Goal: Information Seeking & Learning: Find specific fact

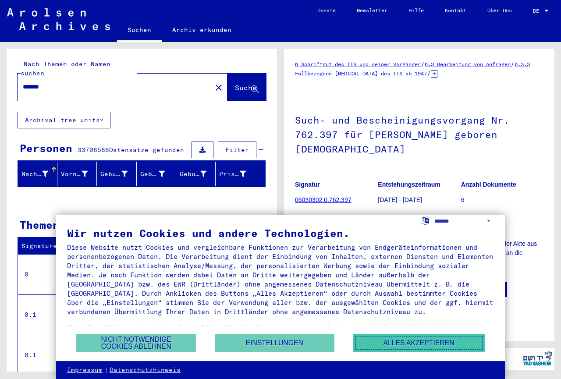
click at [425, 342] on button "Alles akzeptieren" at bounding box center [418, 343] width 131 height 18
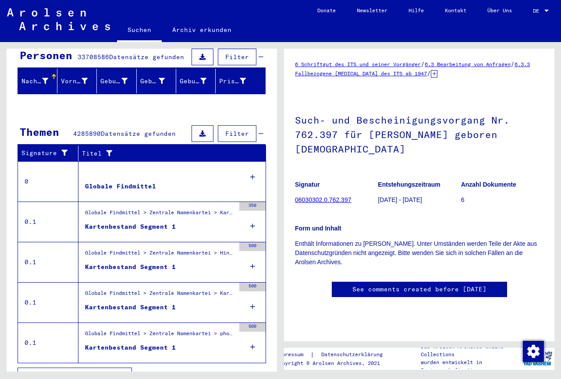
scroll to position [95, 0]
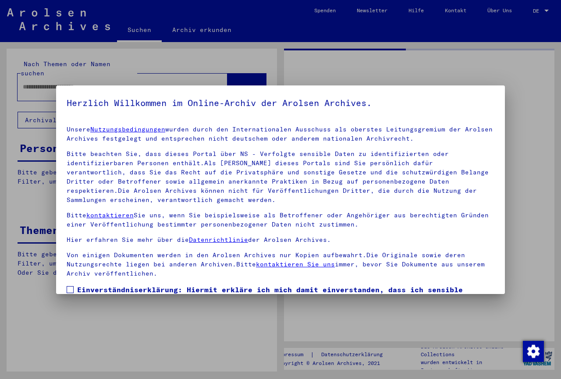
type input "*******"
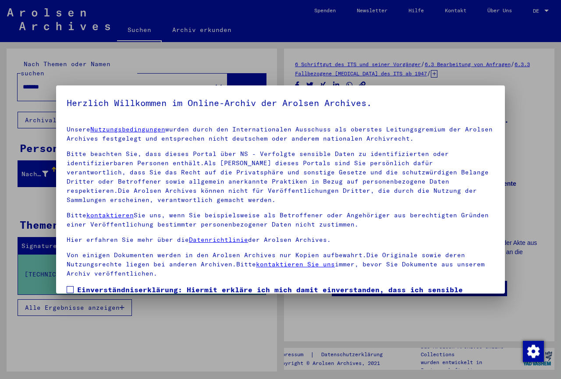
scroll to position [64, 0]
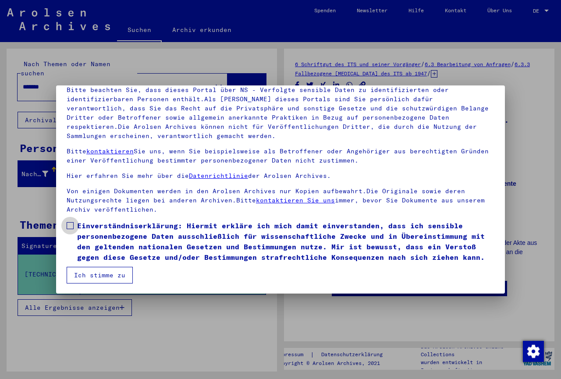
click at [68, 223] on span at bounding box center [70, 225] width 7 height 7
click at [112, 276] on button "Ich stimme zu" at bounding box center [100, 275] width 66 height 17
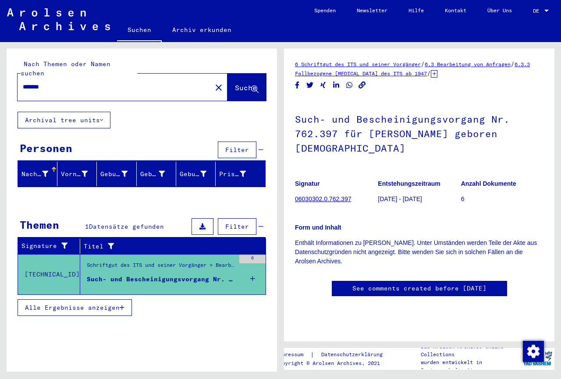
scroll to position [0, 0]
click at [74, 304] on span "Alle Ergebnisse anzeigen" at bounding box center [72, 308] width 95 height 8
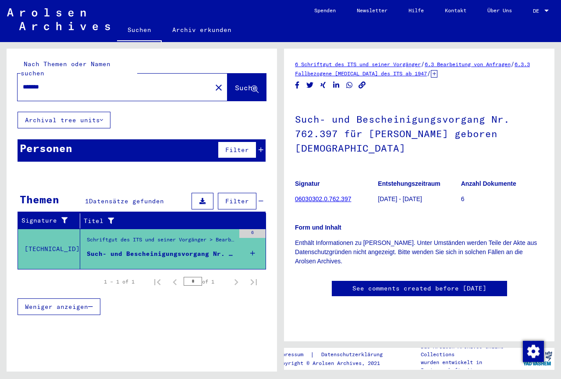
click at [172, 249] on div "Such- und Bescheinigungsvorgang Nr. 762.397 für [PERSON_NAME] geboren [DEMOGRAP…" at bounding box center [161, 253] width 148 height 9
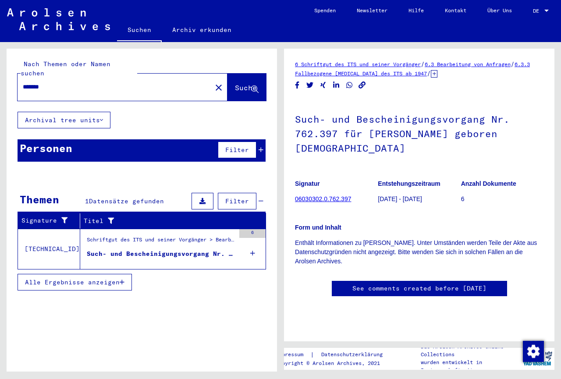
click at [253, 243] on icon at bounding box center [252, 253] width 5 height 31
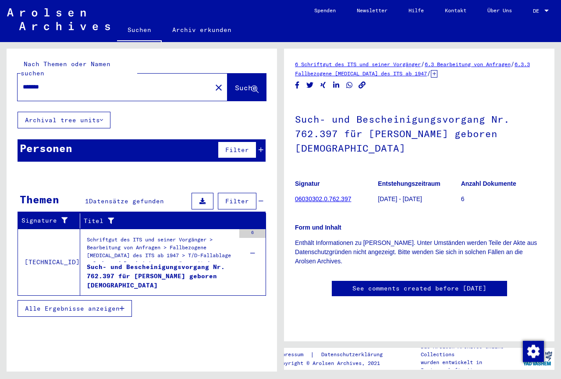
click at [75, 304] on span "Alle Ergebnisse anzeigen" at bounding box center [72, 308] width 95 height 8
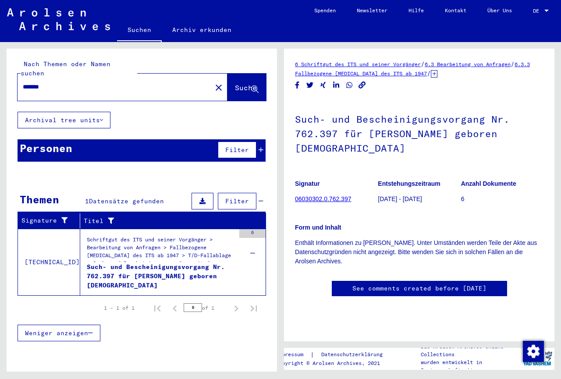
click at [70, 329] on span "Weniger anzeigen" at bounding box center [56, 333] width 63 height 8
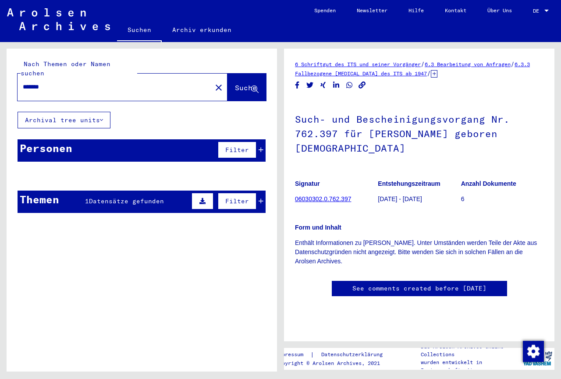
click at [139, 197] on span "Datensätze gefunden" at bounding box center [126, 201] width 75 height 8
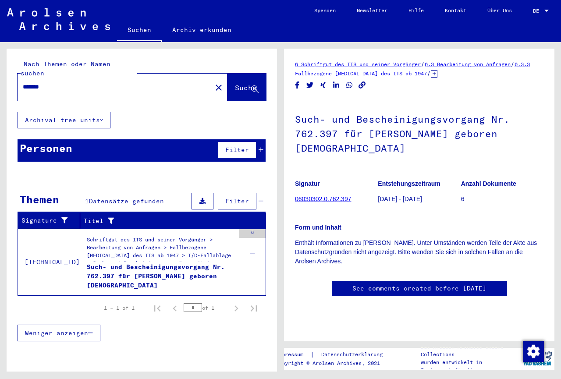
click at [248, 265] on td "Schriftgut des ITS und seiner Vorgänger > Bearbeitung von Anfragen > Fallbezoge…" at bounding box center [172, 262] width 185 height 67
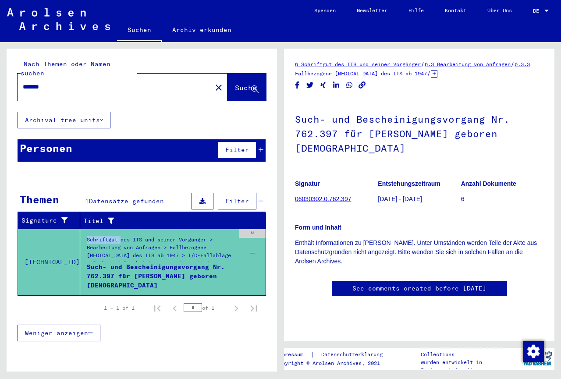
click at [248, 265] on td "Schriftgut des ITS und seiner Vorgänger > Bearbeitung von Anfragen > Fallbezoge…" at bounding box center [172, 262] width 185 height 67
click at [41, 261] on td "[TECHNICAL_ID]" at bounding box center [49, 262] width 62 height 67
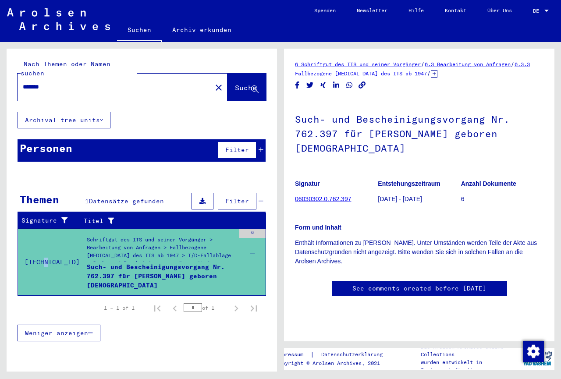
click at [41, 261] on td "[TECHNICAL_ID]" at bounding box center [49, 262] width 62 height 67
click at [42, 261] on td "[TECHNICAL_ID]" at bounding box center [49, 262] width 62 height 67
click at [207, 193] on button at bounding box center [202, 201] width 22 height 17
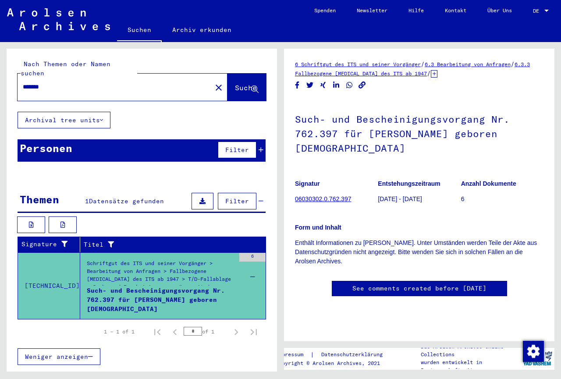
click at [248, 253] on div "6" at bounding box center [252, 257] width 26 height 9
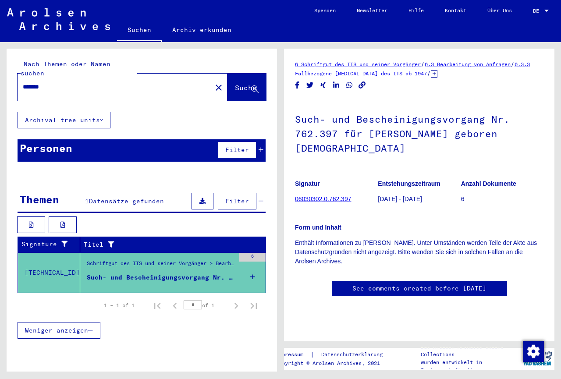
click at [248, 253] on div "6" at bounding box center [252, 257] width 26 height 9
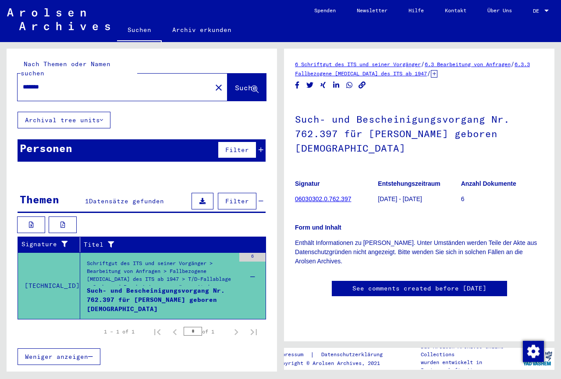
click at [437, 74] on icon at bounding box center [434, 73] width 7 height 7
